Goal: Information Seeking & Learning: Find specific page/section

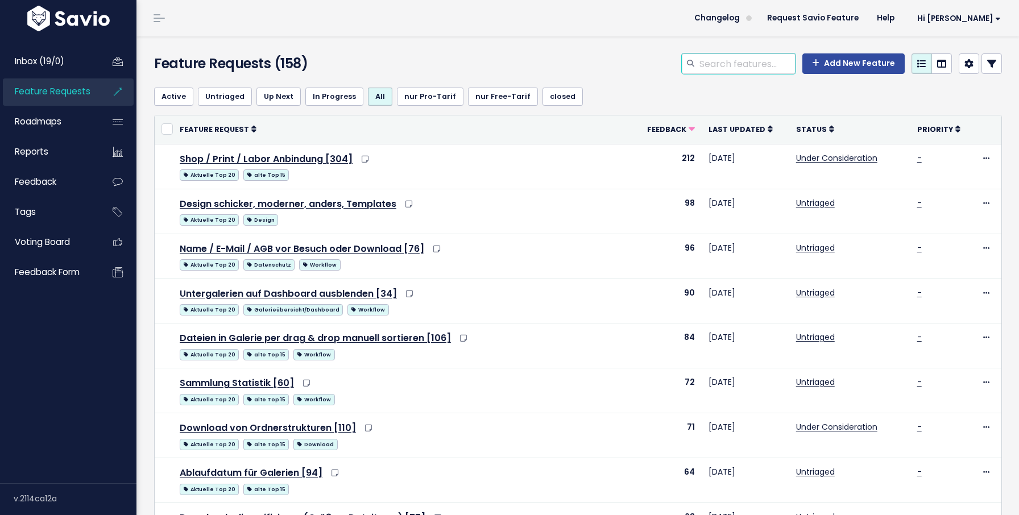
click at [706, 61] on input "search" at bounding box center [746, 63] width 97 height 20
type input "[PERSON_NAME]"
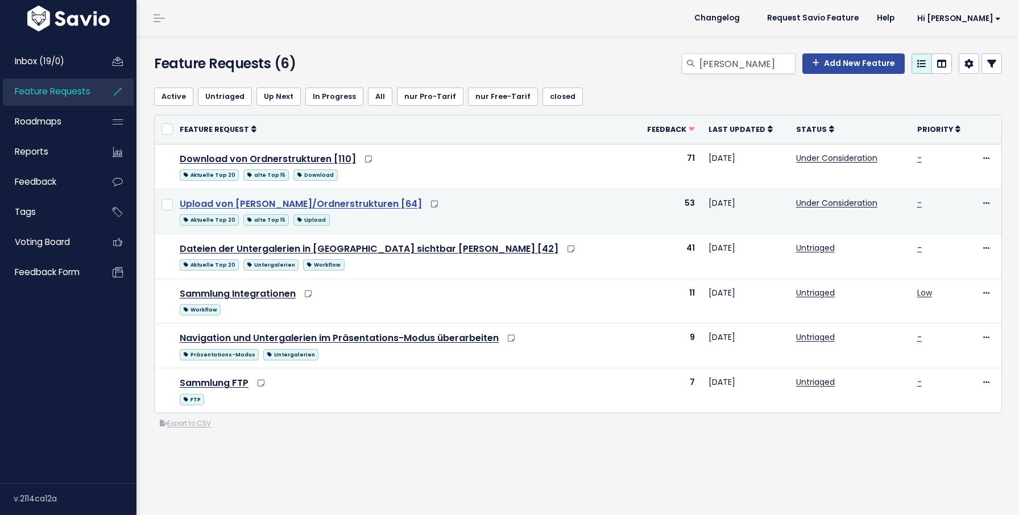
click at [304, 198] on link "Upload von Ordnern/Ordnerstrukturen [64]" at bounding box center [301, 203] width 242 height 13
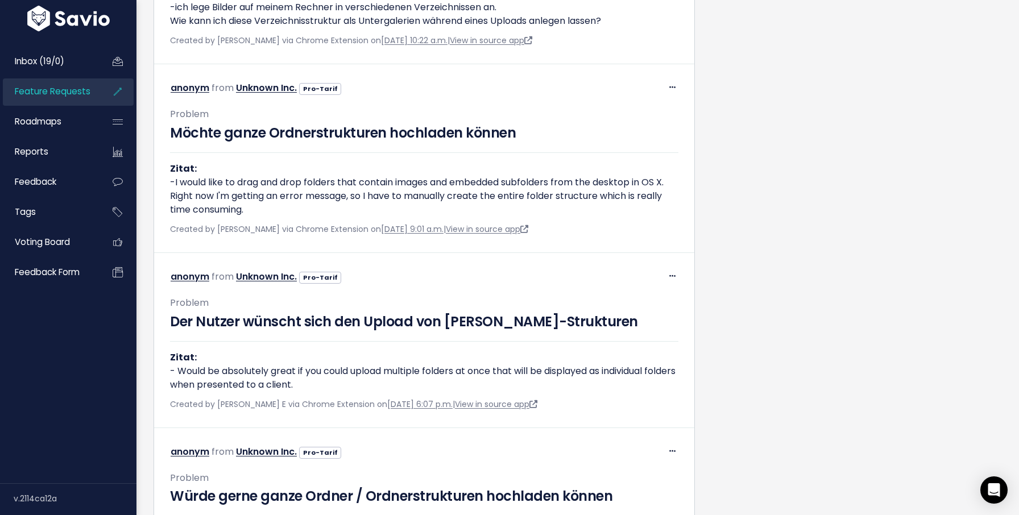
scroll to position [1148, 0]
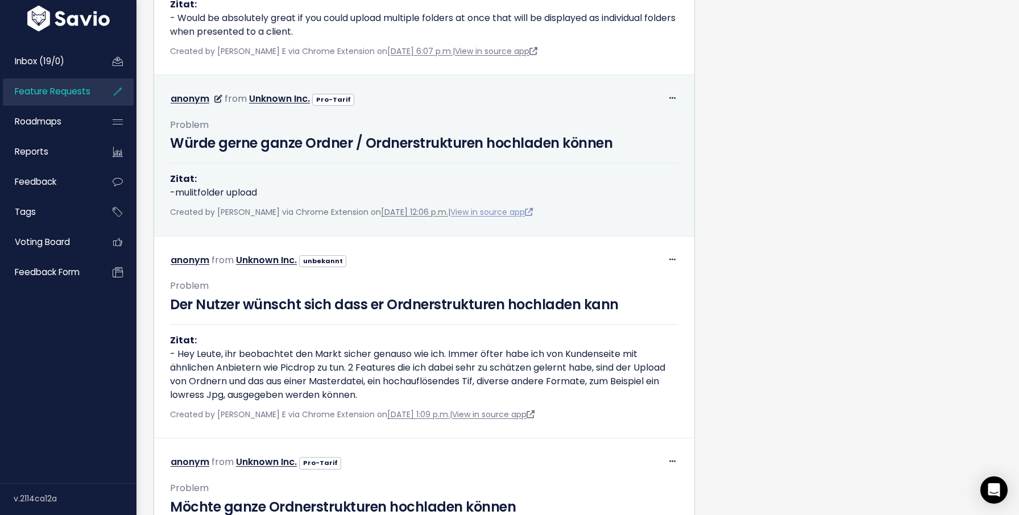
click at [482, 218] on link "View in source app" at bounding box center [491, 211] width 82 height 11
click at [502, 220] on div "Created by Felix Junk via Chrome Extension on Aug. 11, 2025, 12:06 p.m. | View …" at bounding box center [424, 212] width 508 height 14
click at [499, 218] on link "View in source app" at bounding box center [491, 211] width 82 height 11
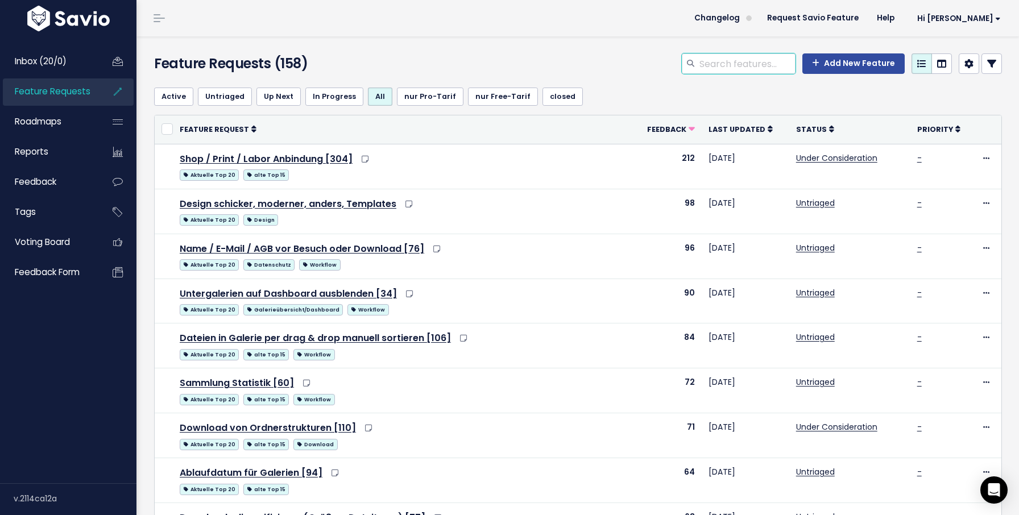
click at [710, 60] on input "search" at bounding box center [746, 63] width 97 height 20
type input "p"
type input "Präsentations-Modus"
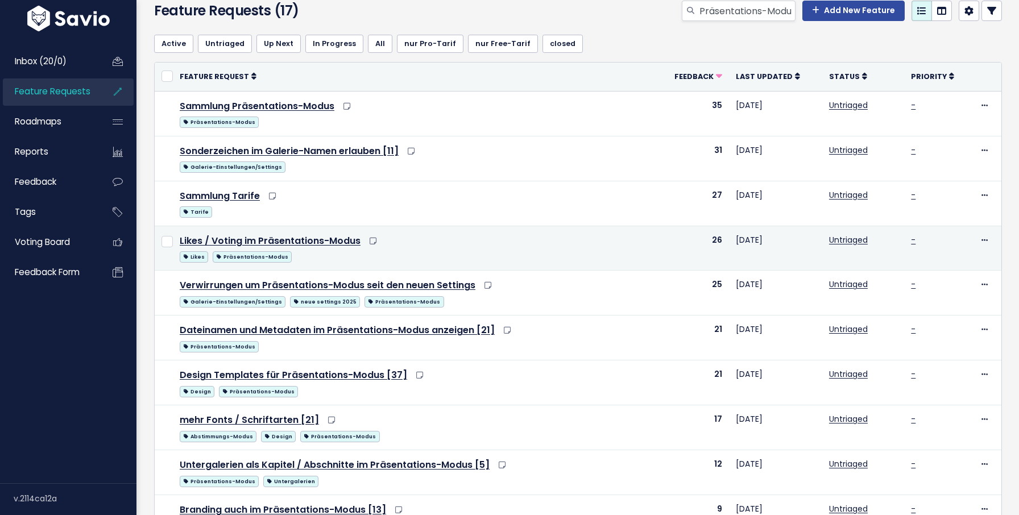
scroll to position [62, 0]
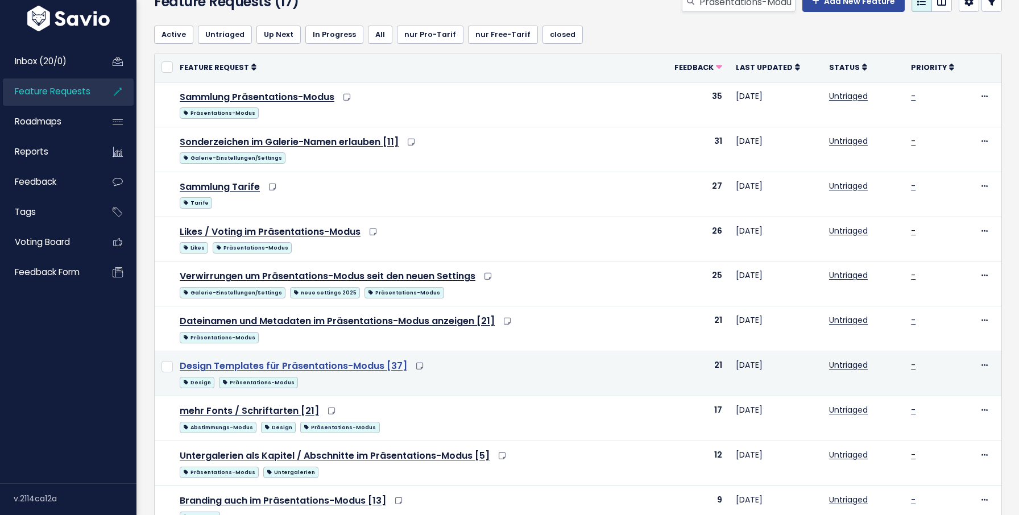
click at [367, 363] on link "Design Templates für Präsentations-Modus [37]" at bounding box center [294, 365] width 228 height 13
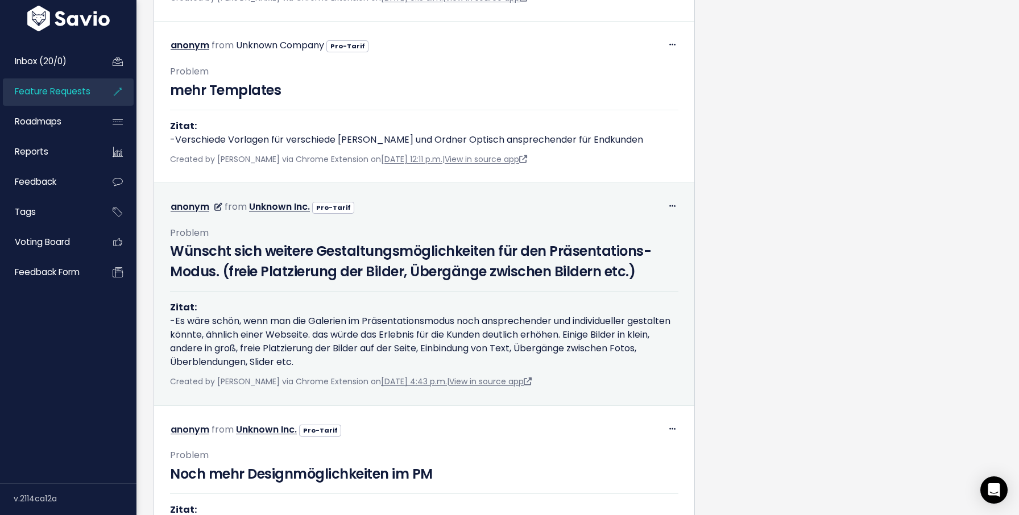
scroll to position [763, 0]
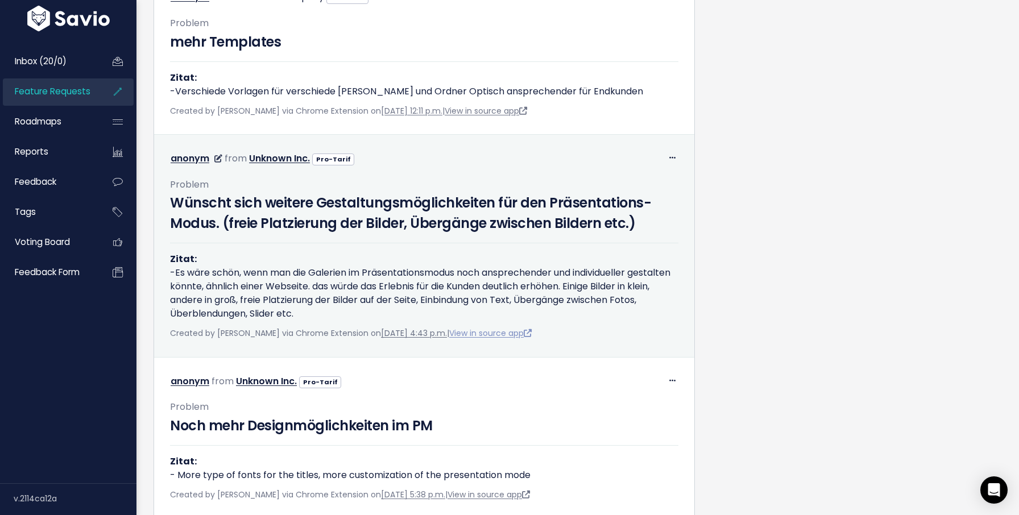
click at [500, 338] on link "View in source app" at bounding box center [490, 333] width 82 height 11
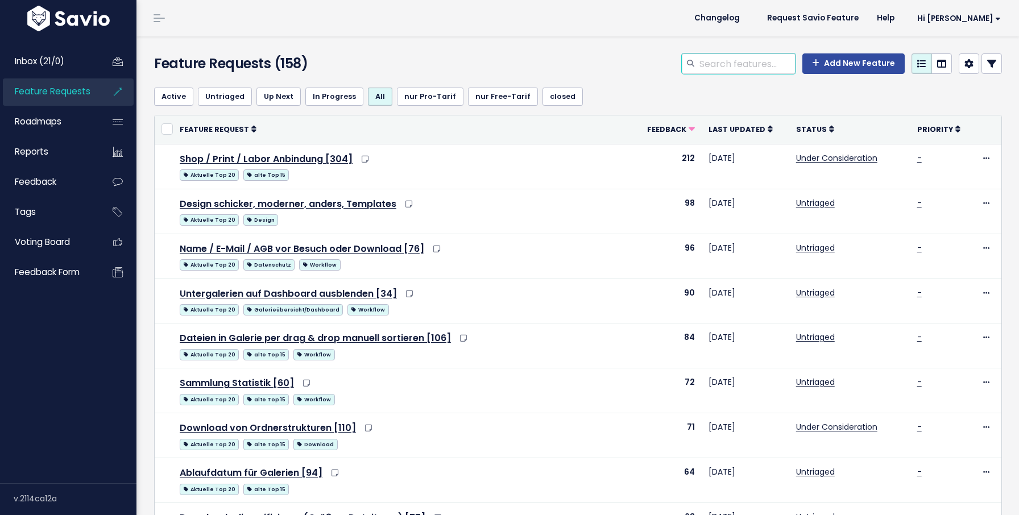
click at [714, 68] on input "search" at bounding box center [746, 63] width 97 height 20
type input "shop"
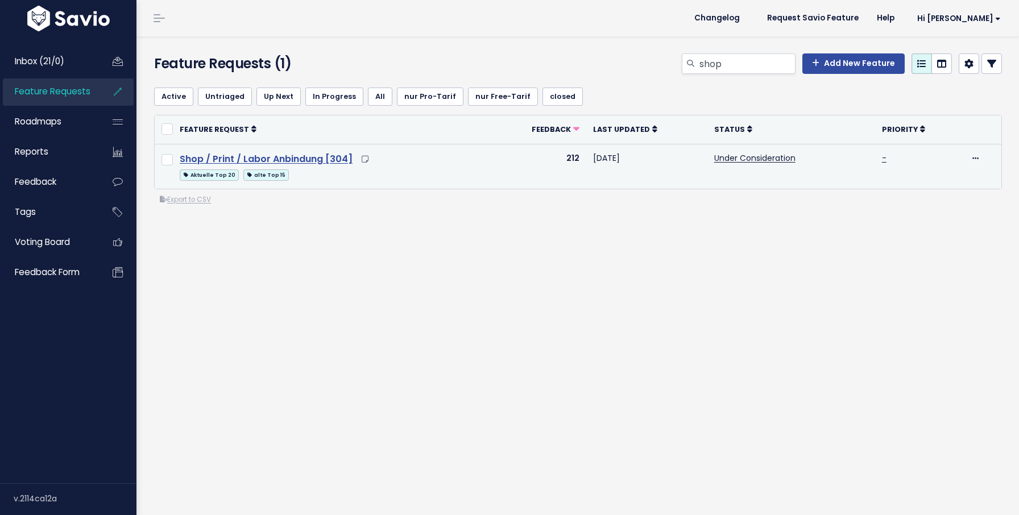
click at [320, 157] on link "Shop / Print / Labor Anbindung [304]" at bounding box center [266, 158] width 173 height 13
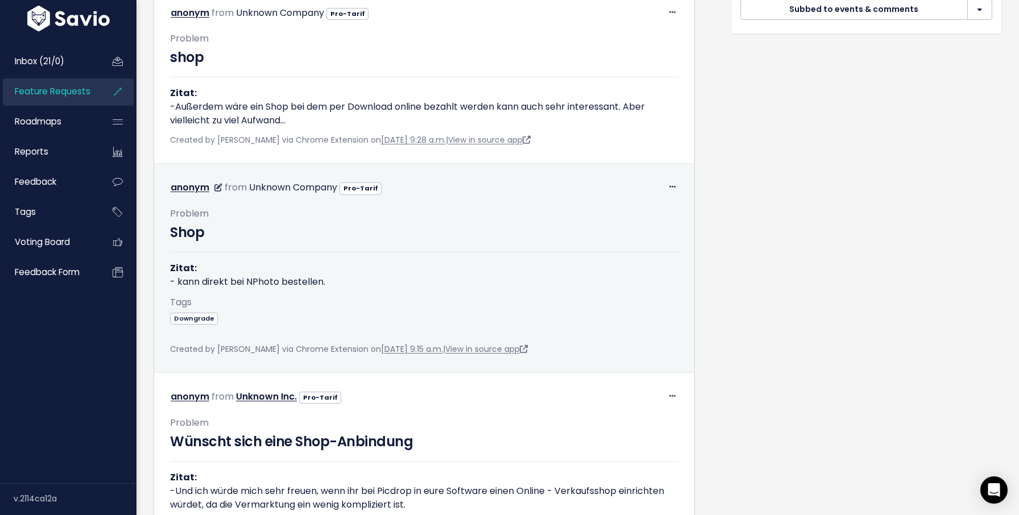
scroll to position [515, 0]
click at [502, 350] on link "View in source app" at bounding box center [486, 349] width 82 height 11
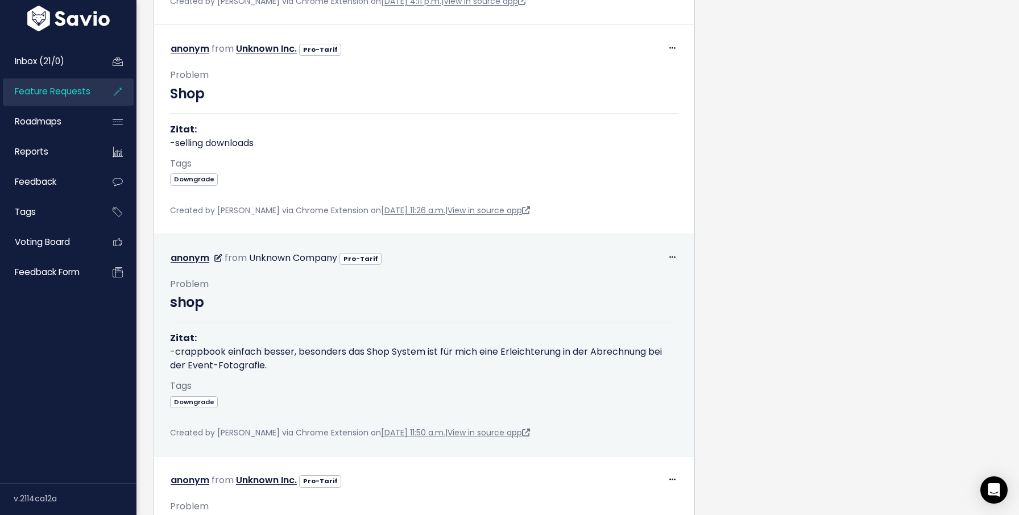
scroll to position [1163, 0]
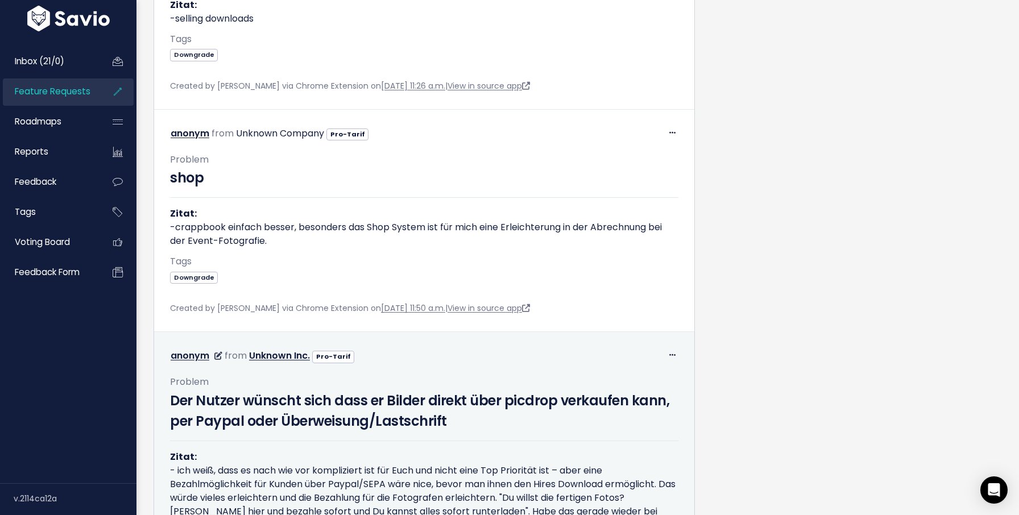
click at [552, 396] on h3 "Der Nutzer wünscht sich dass er Bilder direkt über picdrop verkaufen kann, per …" at bounding box center [424, 411] width 508 height 41
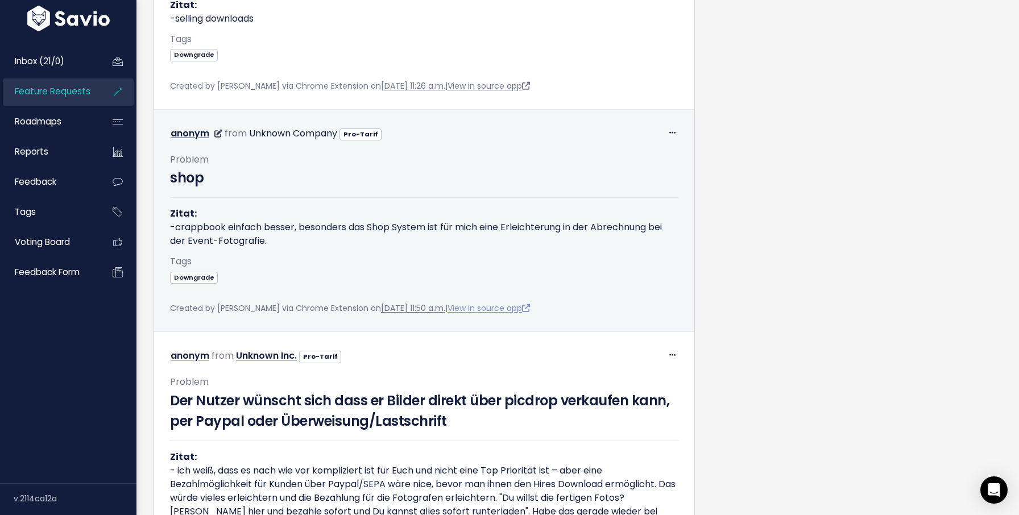
click at [493, 309] on link "View in source app" at bounding box center [489, 308] width 82 height 11
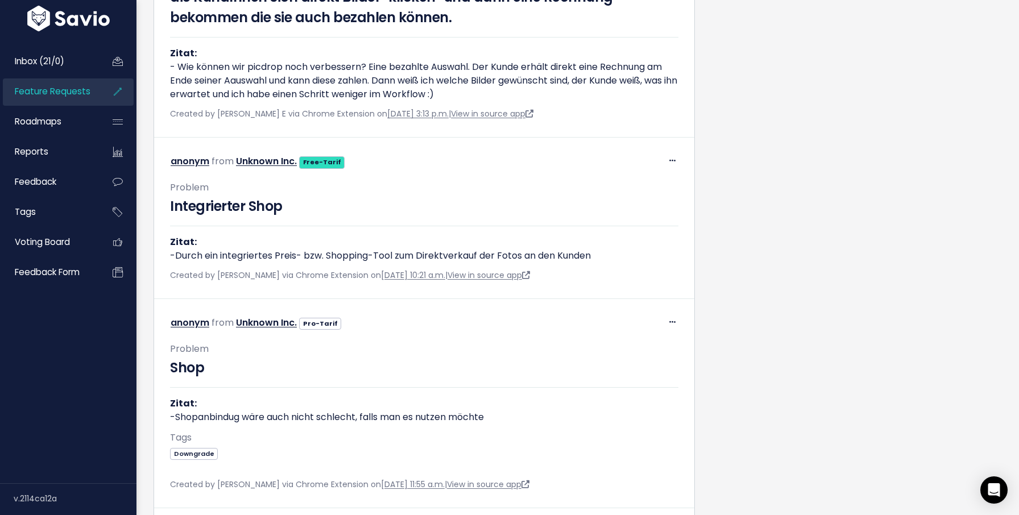
scroll to position [4086, 0]
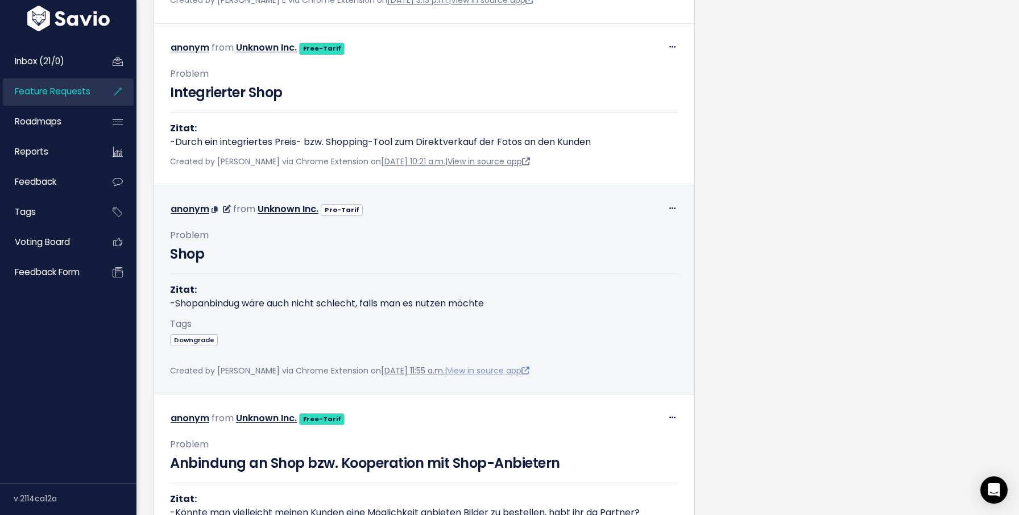
click at [494, 367] on link "View in source app" at bounding box center [488, 370] width 82 height 11
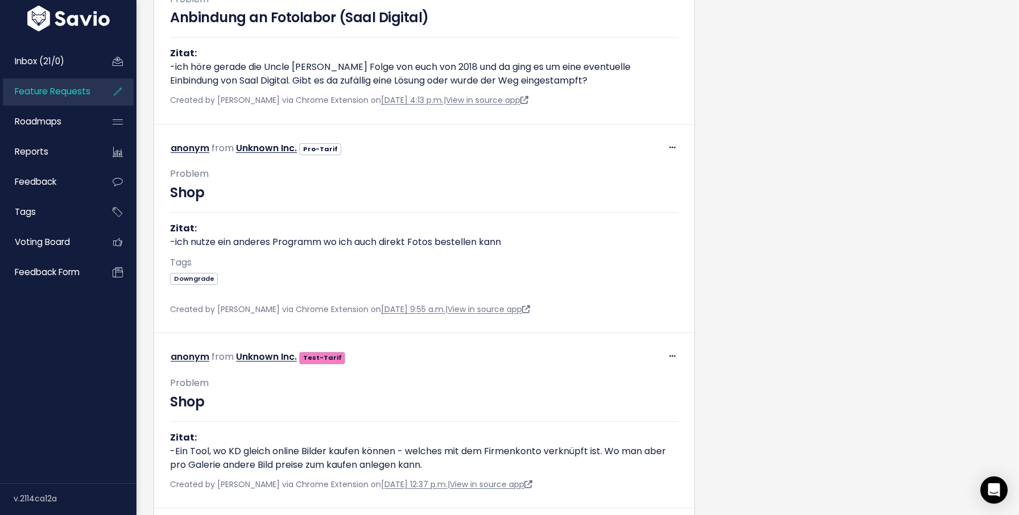
scroll to position [5422, 0]
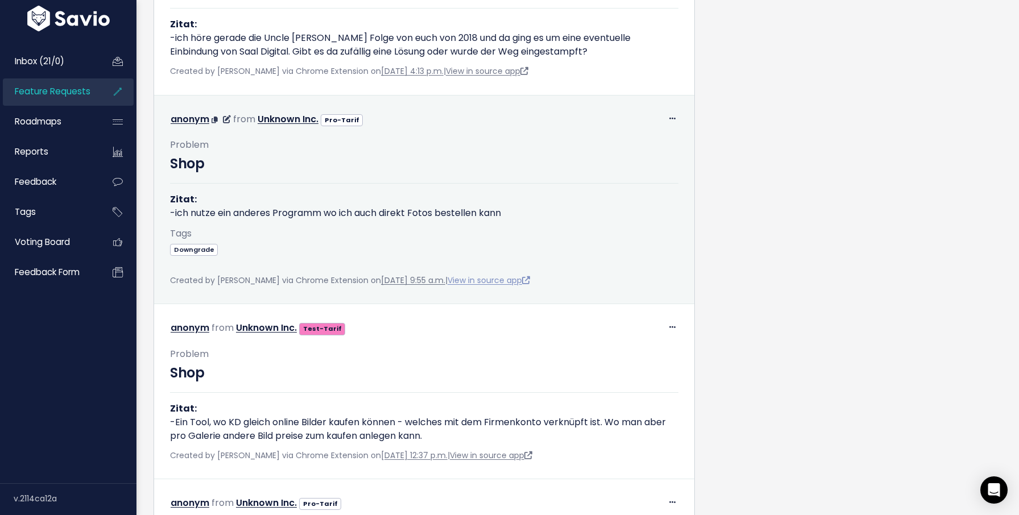
click at [519, 282] on link "View in source app" at bounding box center [489, 280] width 82 height 11
